Goal: Information Seeking & Learning: Learn about a topic

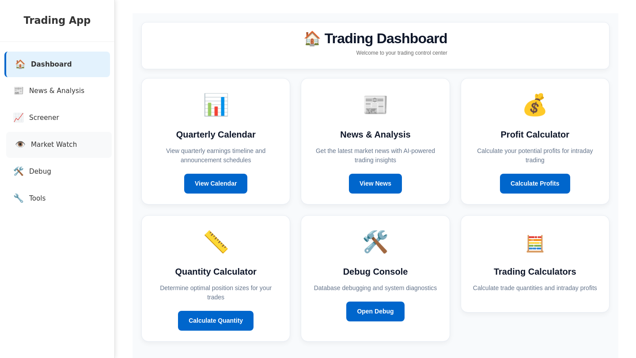
click at [45, 148] on span "Market Watch" at bounding box center [54, 145] width 46 height 10
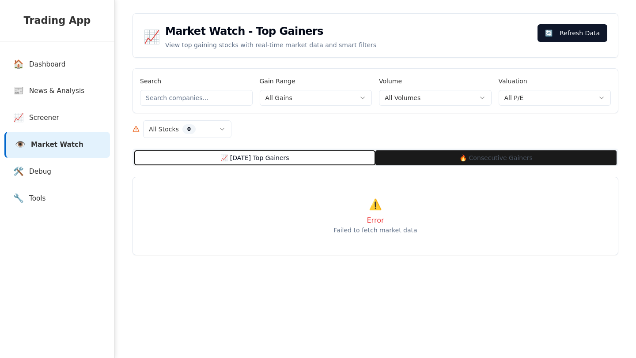
click at [260, 154] on button "📈 [DATE] Top Gainers" at bounding box center [254, 158] width 241 height 15
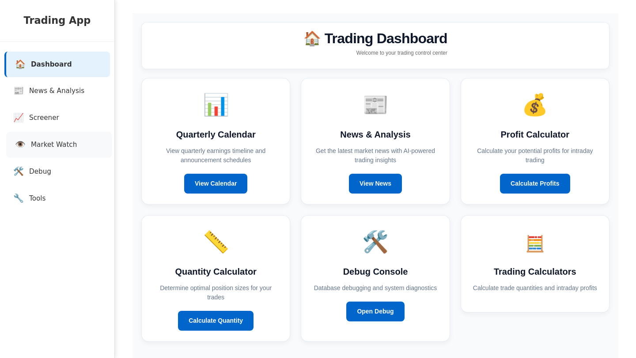
click at [46, 154] on link "👁️ Market Watch" at bounding box center [58, 145] width 105 height 26
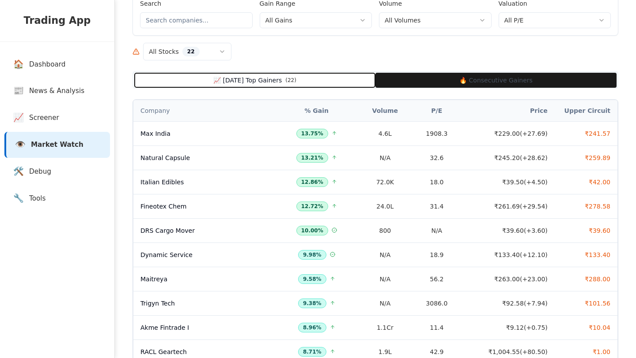
click at [272, 83] on button "📈 [DATE] Top Gainers ( 22 )" at bounding box center [254, 80] width 241 height 15
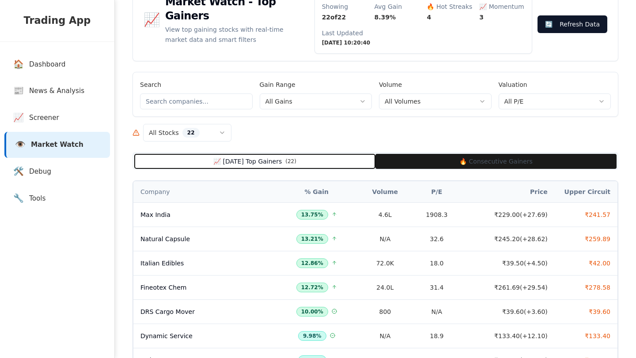
scroll to position [20, 0]
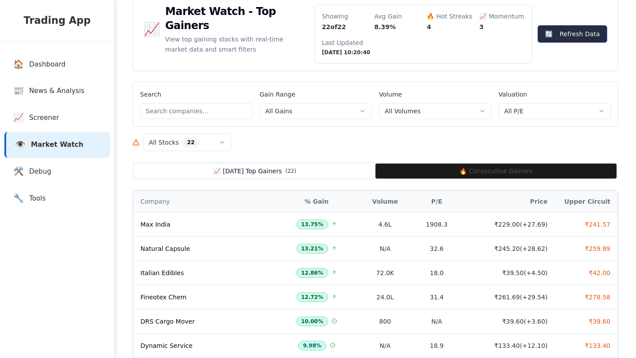
click at [584, 26] on button "🔄 Refresh Data" at bounding box center [572, 34] width 70 height 18
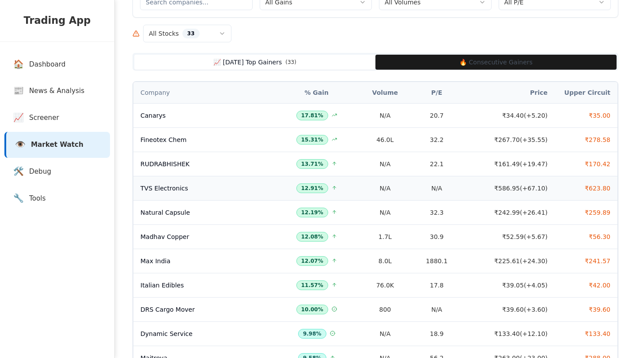
scroll to position [131, 0]
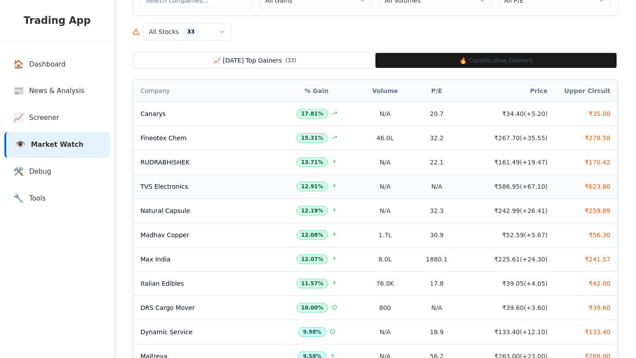
click at [230, 191] on td "TVS Electronics" at bounding box center [204, 186] width 143 height 24
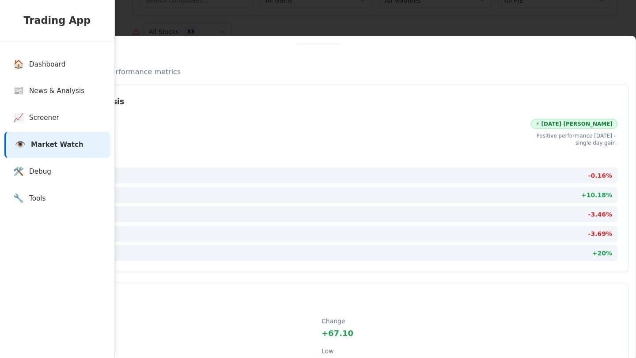
click at [372, 18] on div at bounding box center [318, 179] width 636 height 358
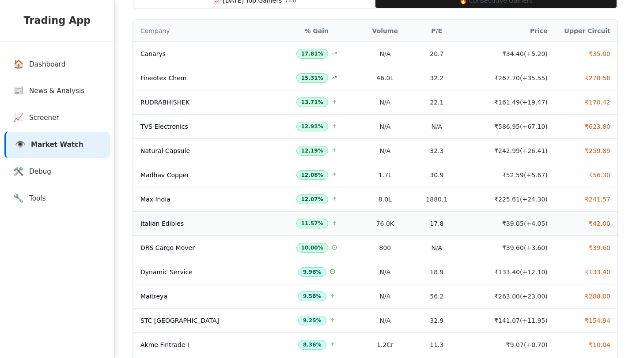
scroll to position [198, 0]
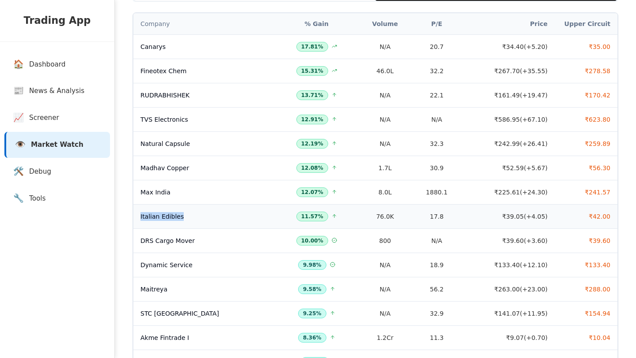
drag, startPoint x: 202, startPoint y: 218, endPoint x: 140, endPoint y: 213, distance: 61.6
click at [140, 213] on div "Italian Edibles" at bounding box center [204, 216] width 129 height 9
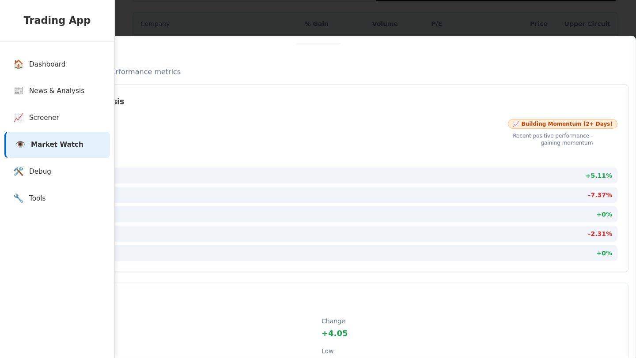
click at [425, 10] on div at bounding box center [318, 179] width 636 height 358
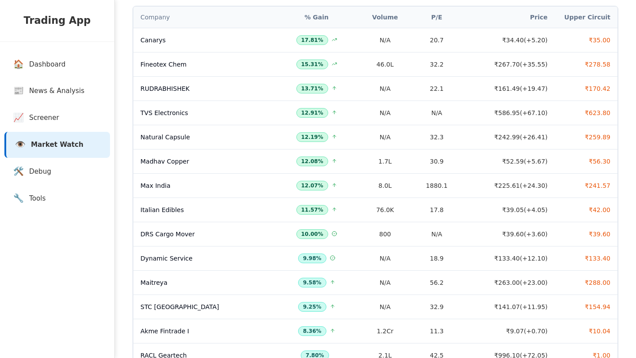
scroll to position [206, 0]
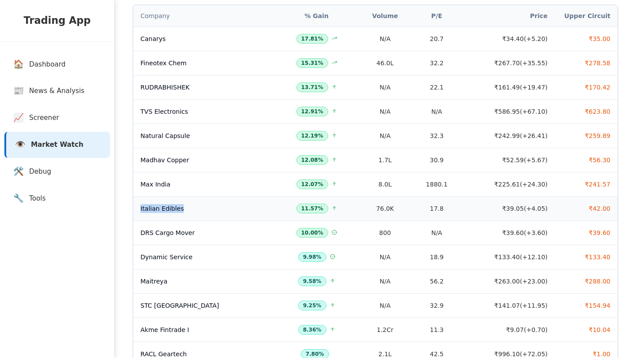
drag, startPoint x: 191, startPoint y: 207, endPoint x: 138, endPoint y: 207, distance: 53.0
click at [138, 207] on td "Italian Edibles" at bounding box center [204, 208] width 143 height 24
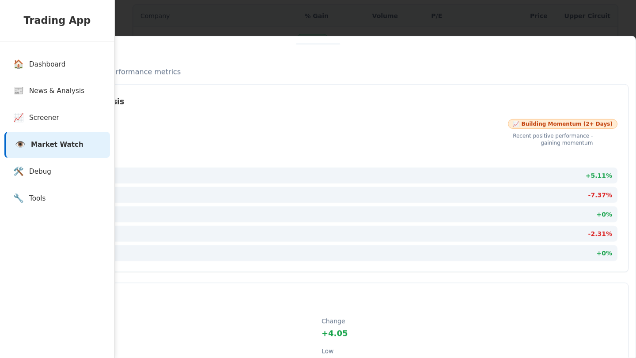
click at [413, 30] on div at bounding box center [318, 179] width 636 height 358
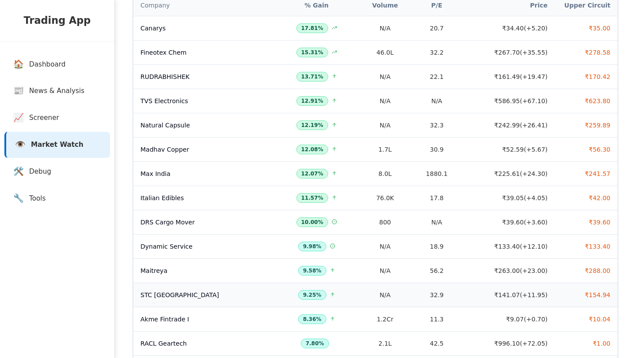
scroll to position [224, 0]
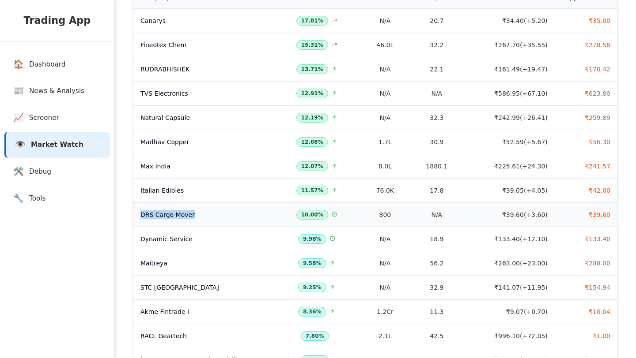
drag, startPoint x: 196, startPoint y: 212, endPoint x: 141, endPoint y: 215, distance: 54.4
click at [141, 215] on div "DRS Cargo Mover" at bounding box center [204, 215] width 129 height 9
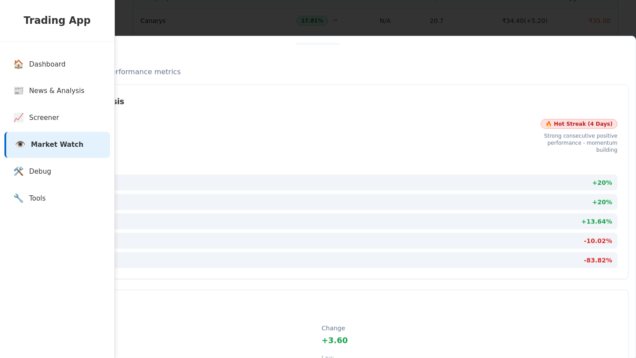
click at [229, 23] on div at bounding box center [318, 179] width 636 height 358
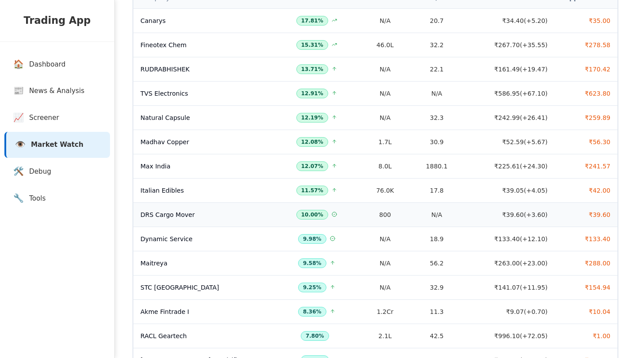
click at [167, 216] on div "DRS Cargo Mover" at bounding box center [204, 215] width 129 height 9
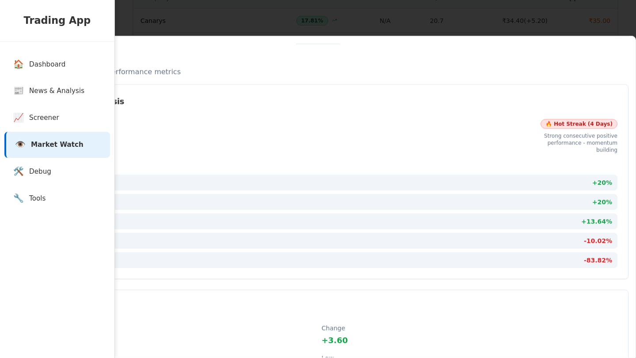
click at [339, 28] on div at bounding box center [318, 179] width 636 height 358
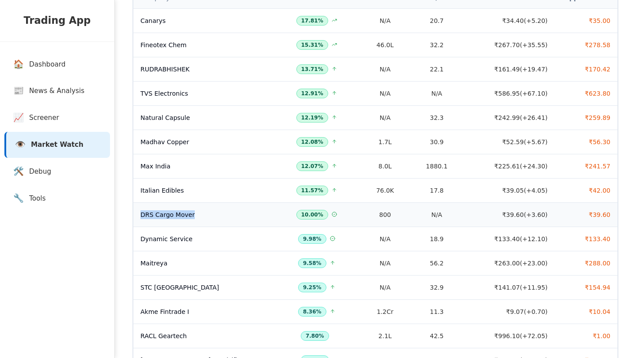
drag, startPoint x: 199, startPoint y: 216, endPoint x: 135, endPoint y: 216, distance: 63.6
click at [135, 216] on td "DRS Cargo Mover" at bounding box center [204, 215] width 143 height 24
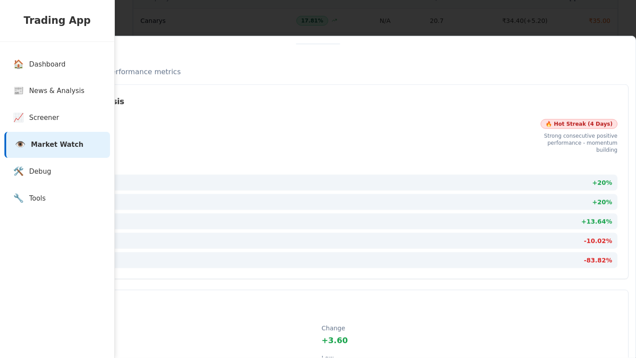
copy div "DRS Cargo Mover"
click at [234, 15] on div at bounding box center [318, 179] width 636 height 358
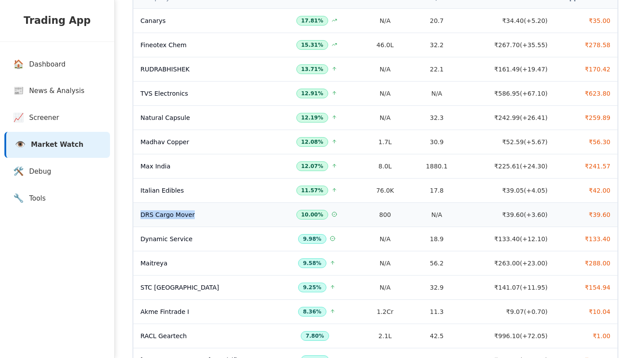
drag, startPoint x: 139, startPoint y: 214, endPoint x: 199, endPoint y: 212, distance: 59.6
click at [199, 212] on td "DRS Cargo Mover" at bounding box center [204, 215] width 143 height 24
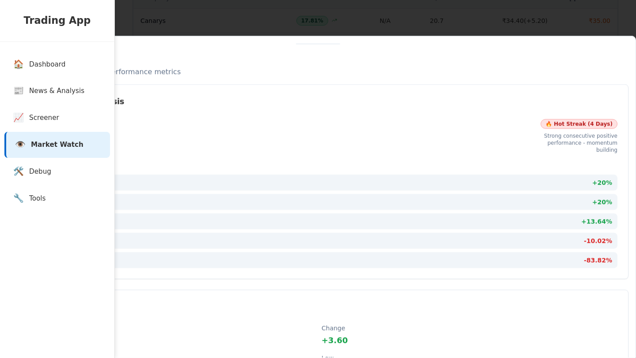
click at [253, 69] on p "Detailed stock analysis and performance metrics" at bounding box center [318, 72] width 621 height 11
click at [155, 30] on div at bounding box center [318, 179] width 636 height 358
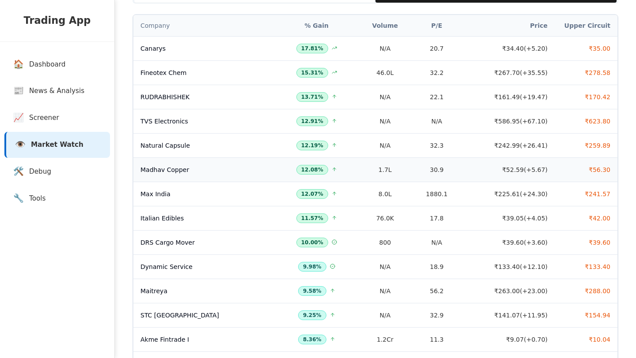
scroll to position [137, 0]
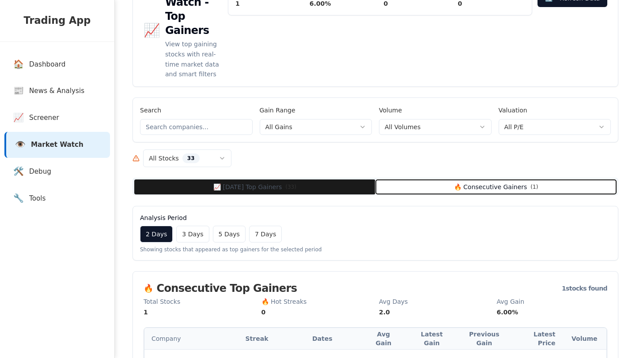
scroll to position [53, 0]
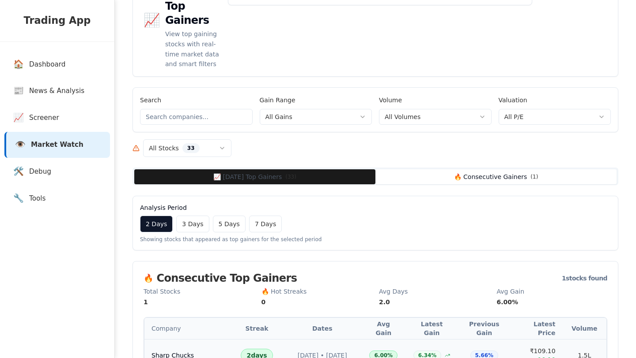
click at [196, 351] on div "Sharp Chucks" at bounding box center [187, 355] width 72 height 9
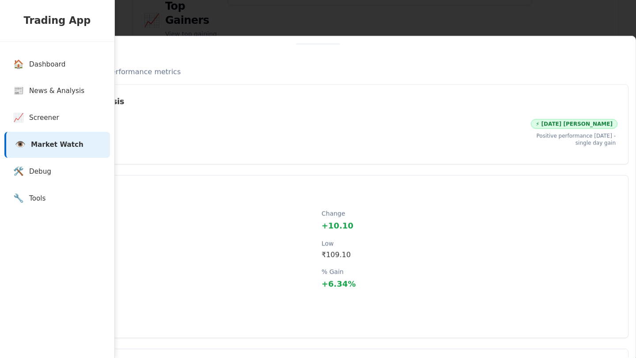
click at [338, 33] on div at bounding box center [318, 179] width 636 height 358
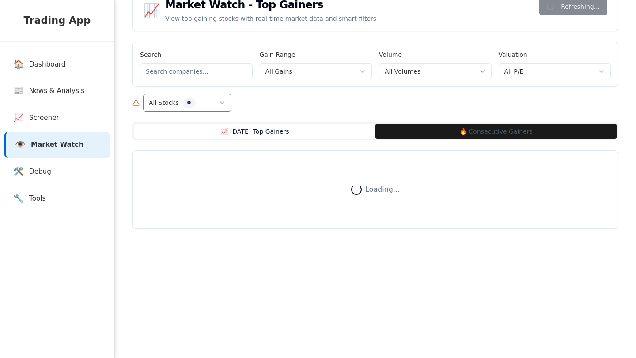
scroll to position [31, 0]
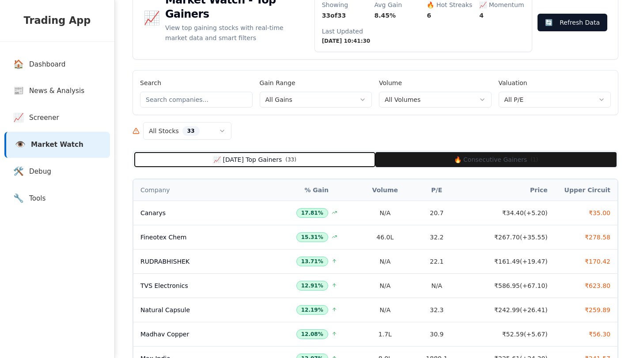
click at [309, 158] on button "📈 [DATE] Top Gainers ( 33 )" at bounding box center [254, 159] width 241 height 15
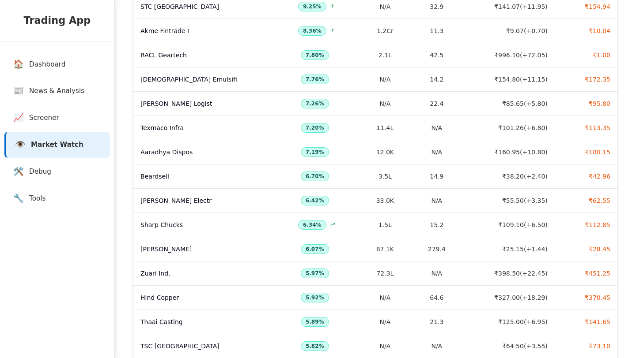
scroll to position [512, 0]
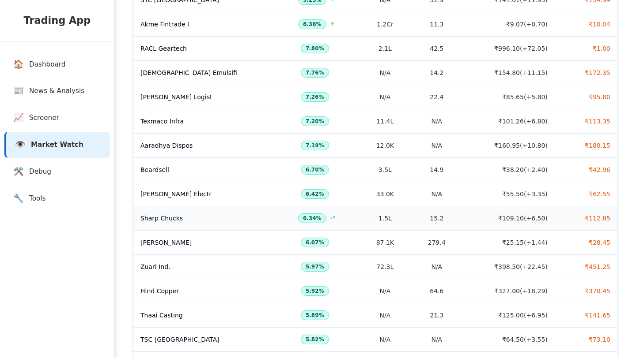
click at [274, 219] on td "Sharp Chucks" at bounding box center [204, 218] width 143 height 24
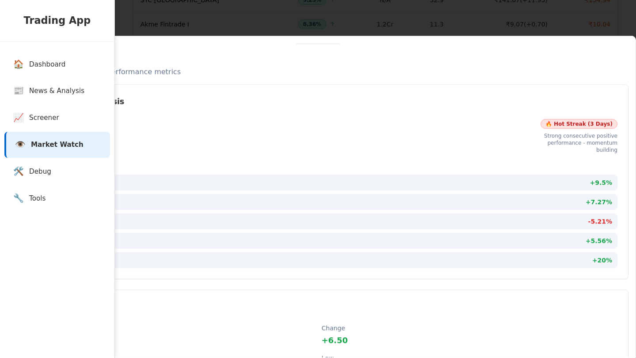
click at [434, 26] on div at bounding box center [318, 179] width 636 height 358
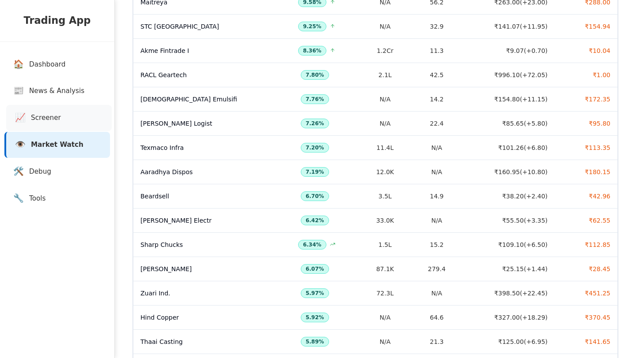
scroll to position [476, 0]
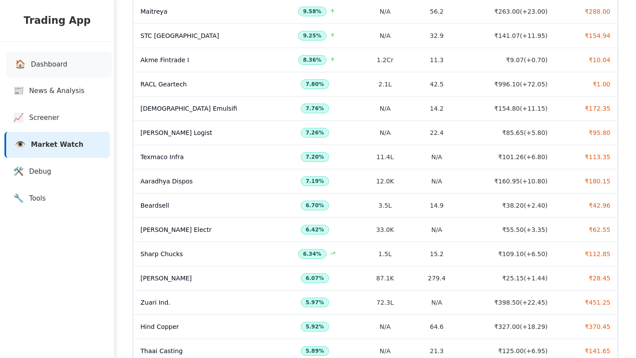
click at [52, 72] on link "🏠 Dashboard" at bounding box center [58, 65] width 105 height 26
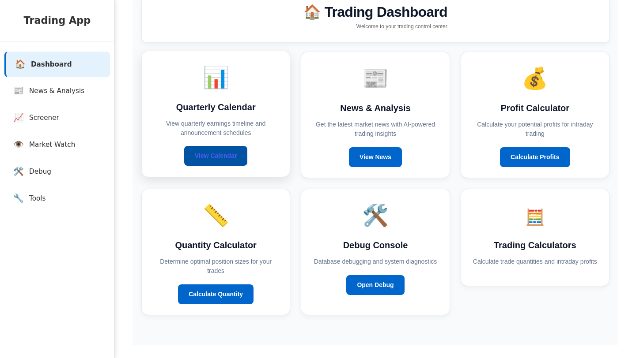
click at [204, 147] on link "View Calendar" at bounding box center [215, 156] width 63 height 20
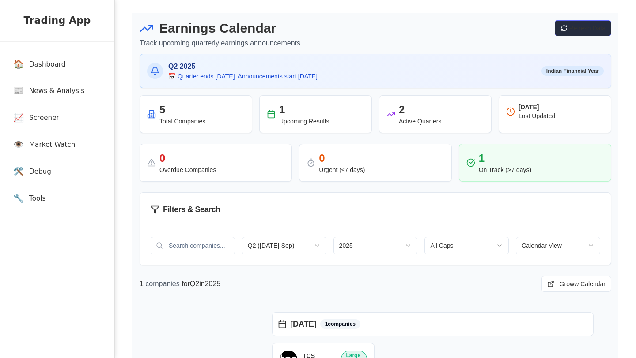
click at [587, 31] on span "Refresh Data" at bounding box center [587, 28] width 36 height 9
